Goal: Task Accomplishment & Management: Manage account settings

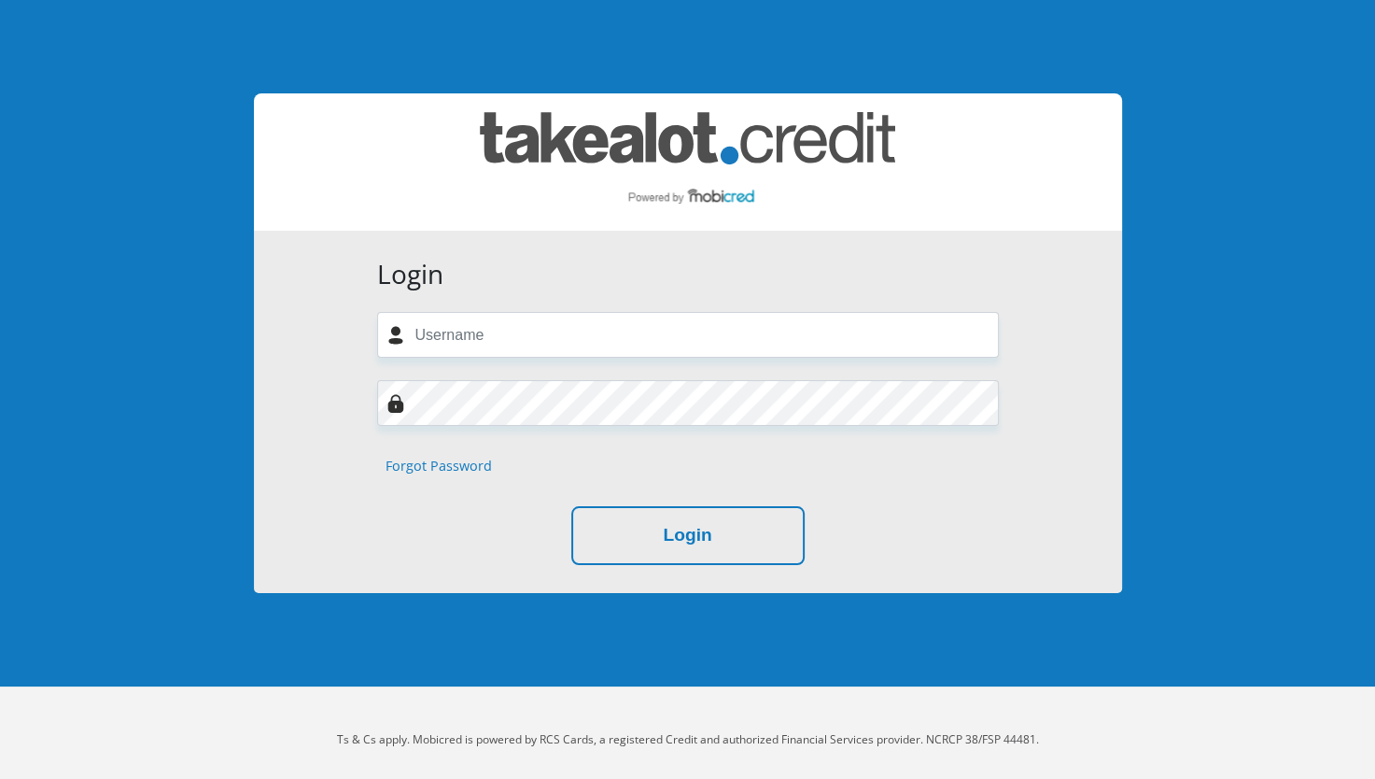
scroll to position [12, 0]
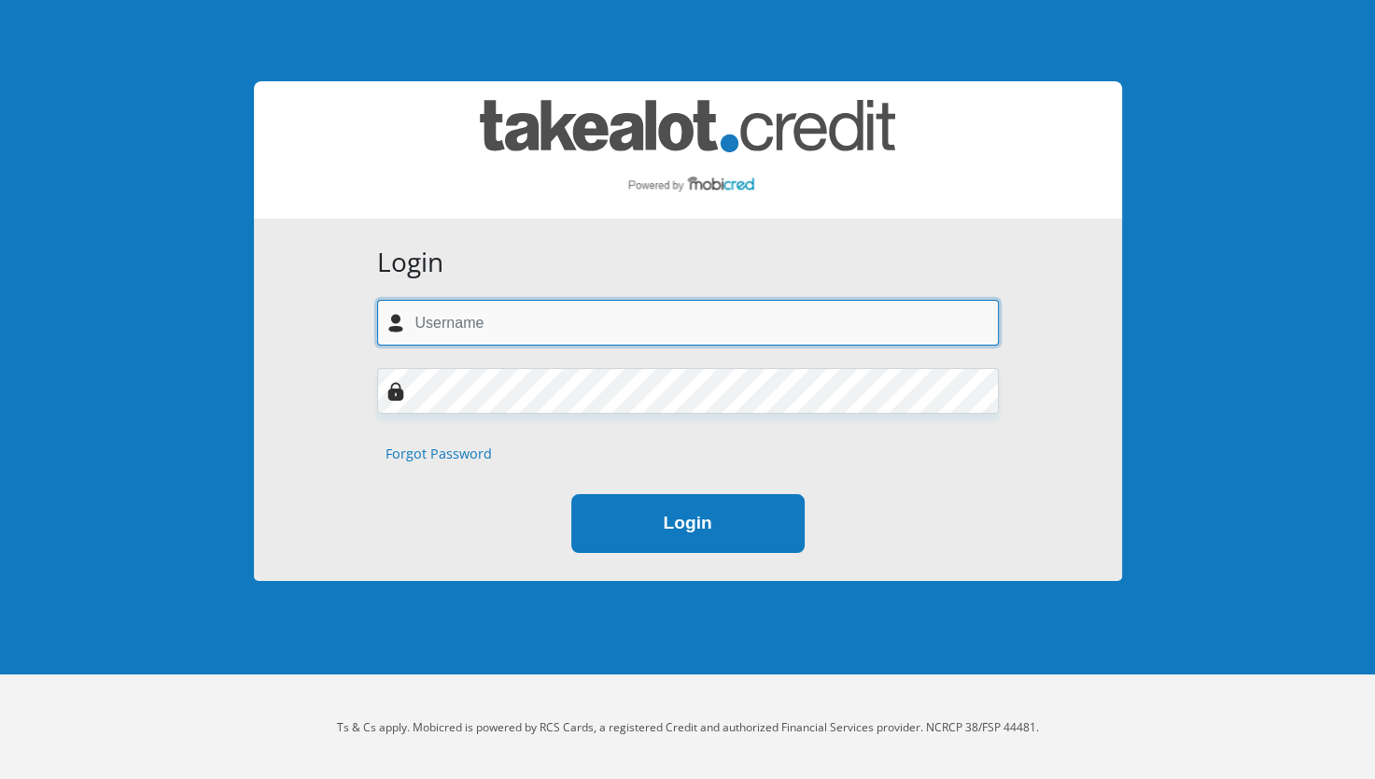
type input "[EMAIL_ADDRESS][DOMAIN_NAME]"
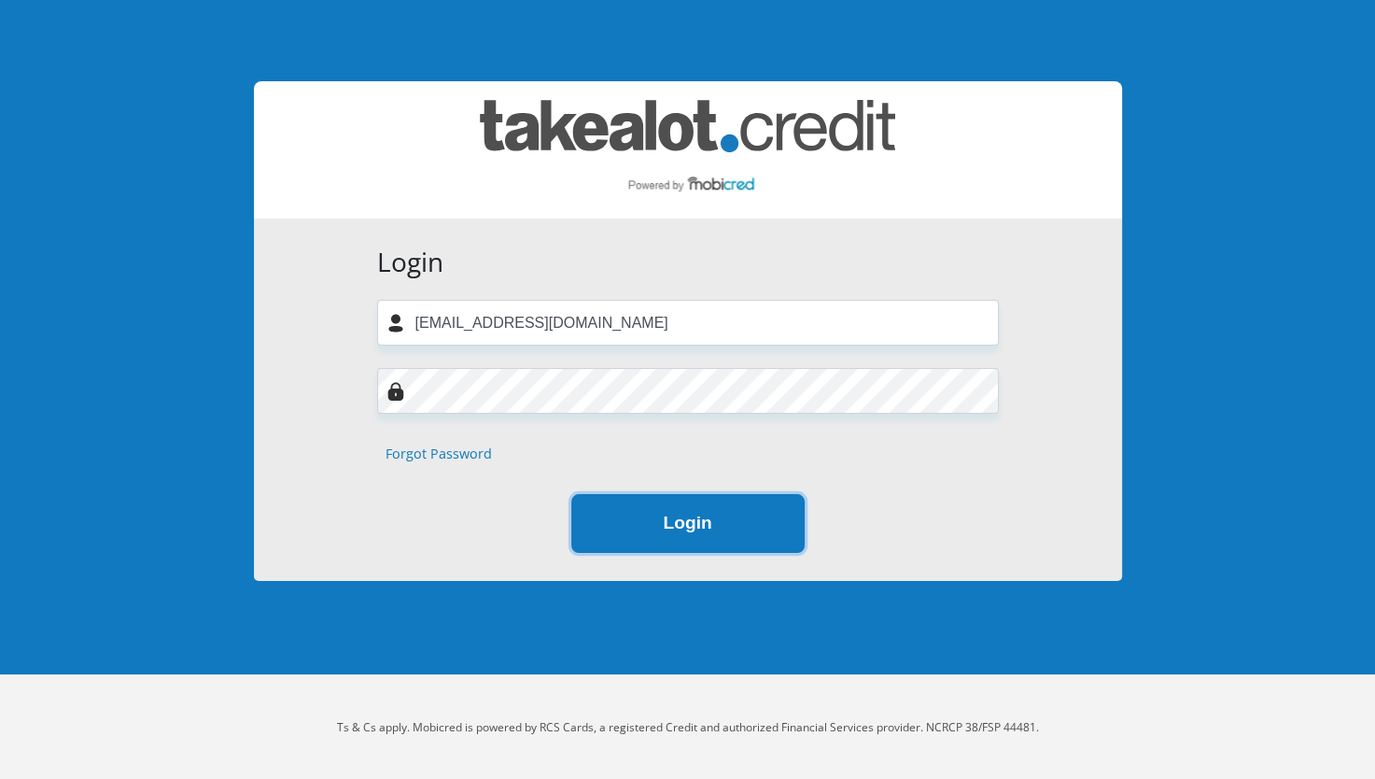
click at [653, 513] on button "Login" at bounding box center [687, 523] width 233 height 59
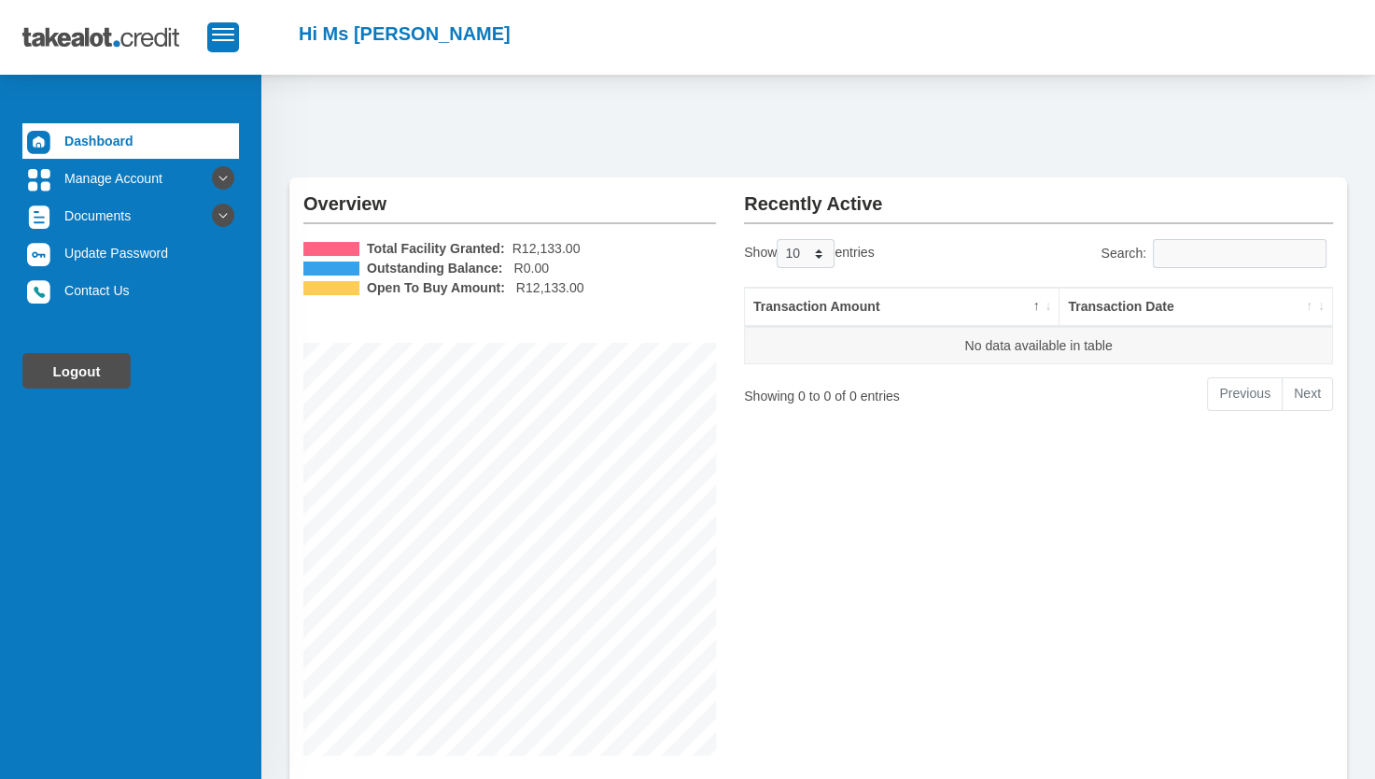
click at [77, 373] on link "Logout" at bounding box center [76, 370] width 108 height 35
